Goal: Information Seeking & Learning: Learn about a topic

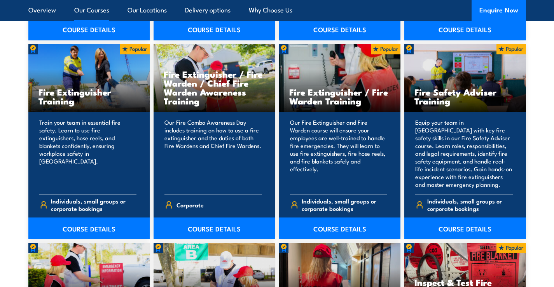
click at [84, 225] on link "COURSE DETAILS" at bounding box center [89, 229] width 122 height 22
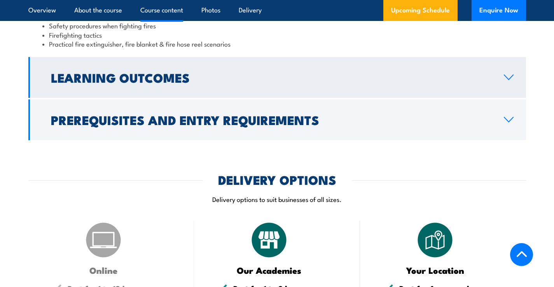
scroll to position [855, 0]
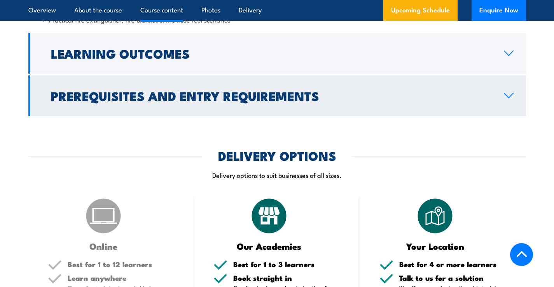
click at [161, 95] on h2 "Prerequisites and Entry Requirements" at bounding box center [271, 95] width 440 height 11
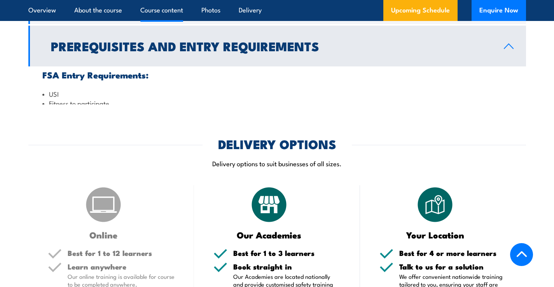
scroll to position [804, 0]
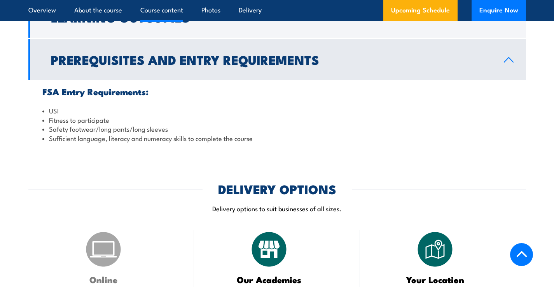
click at [189, 59] on h2 "Prerequisites and Entry Requirements" at bounding box center [271, 59] width 440 height 11
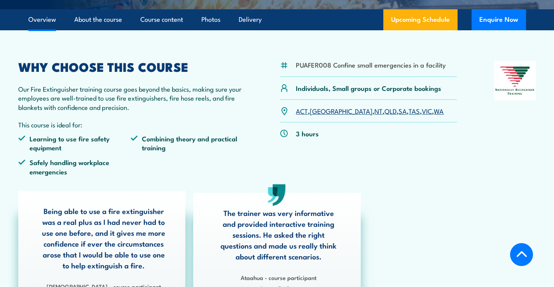
scroll to position [143, 0]
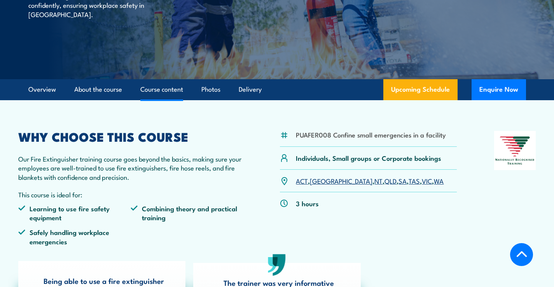
click at [169, 89] on link "Course content" at bounding box center [161, 89] width 43 height 21
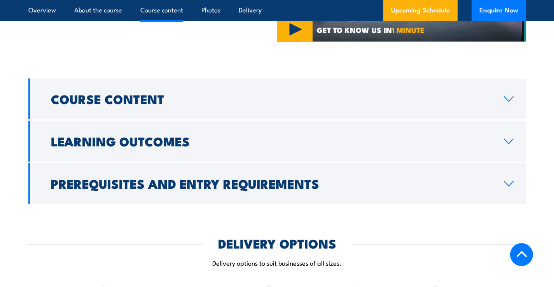
scroll to position [711, 0]
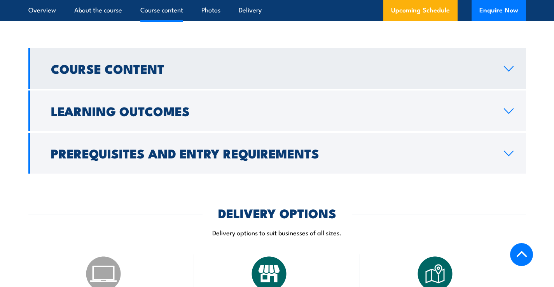
click at [137, 68] on h2 "Course Content" at bounding box center [271, 68] width 440 height 11
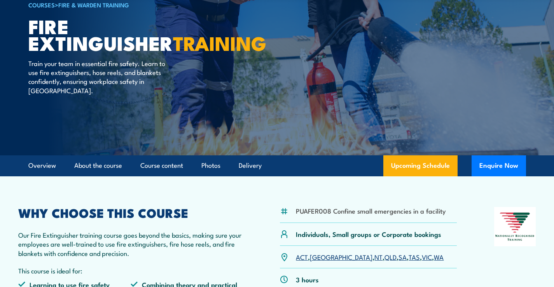
scroll to position [0, 0]
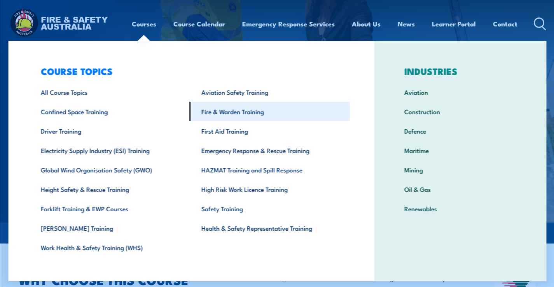
click at [227, 113] on link "Fire & Warden Training" at bounding box center [269, 111] width 161 height 19
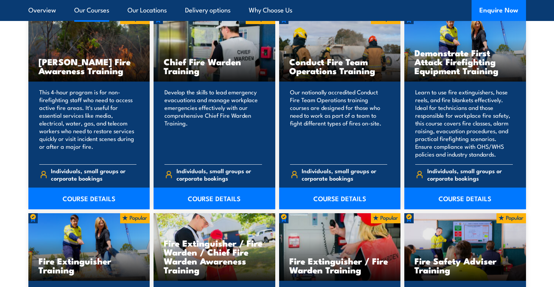
scroll to position [661, 0]
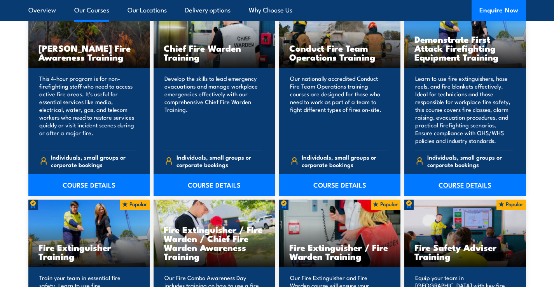
click at [461, 182] on link "COURSE DETAILS" at bounding box center [465, 185] width 122 height 22
